Goal: Information Seeking & Learning: Learn about a topic

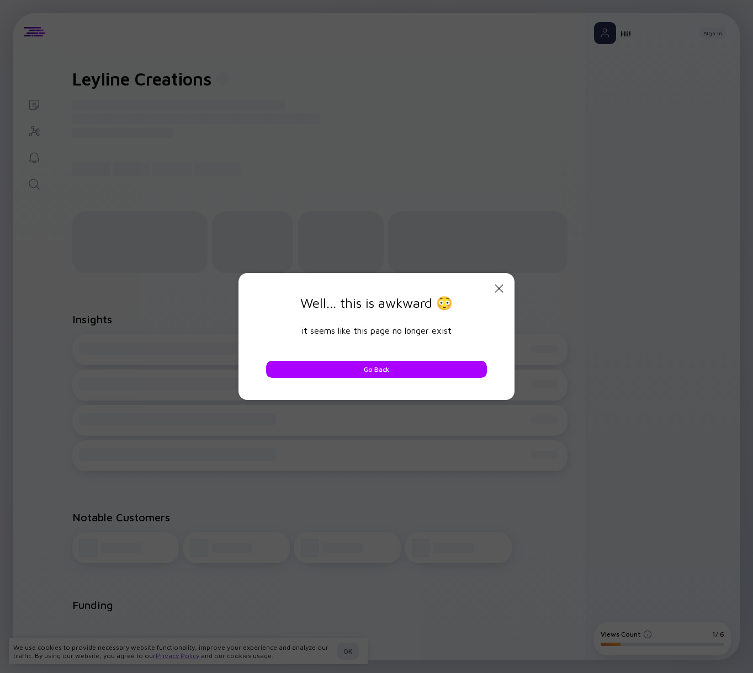
click at [507, 290] on div "Close Modal Well... this is awkward 😳 it seems like this page no longer exist G…" at bounding box center [376, 336] width 276 height 127
click at [500, 289] on icon at bounding box center [499, 289] width 8 height 8
click at [493, 285] on icon "Close Modal" at bounding box center [498, 288] width 13 height 13
